Goal: Go to known website: Access a specific website the user already knows

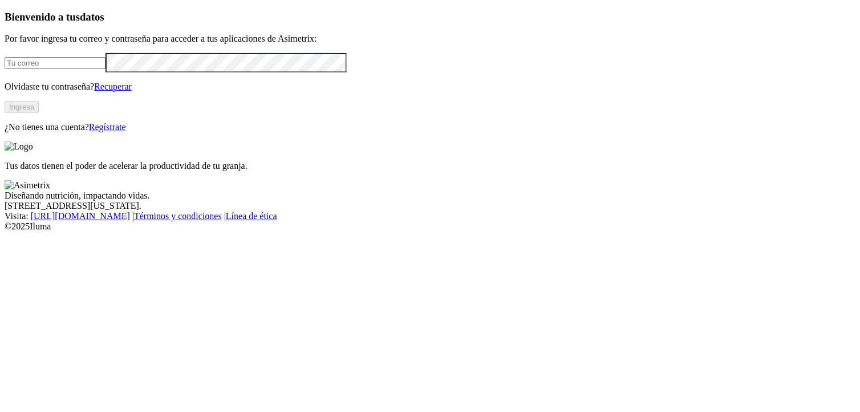
type input "[PERSON_NAME][EMAIL_ADDRESS][PERSON_NAME][DOMAIN_NAME]"
click at [39, 113] on button "Ingresa" at bounding box center [22, 107] width 34 height 12
